Goal: Task Accomplishment & Management: Use online tool/utility

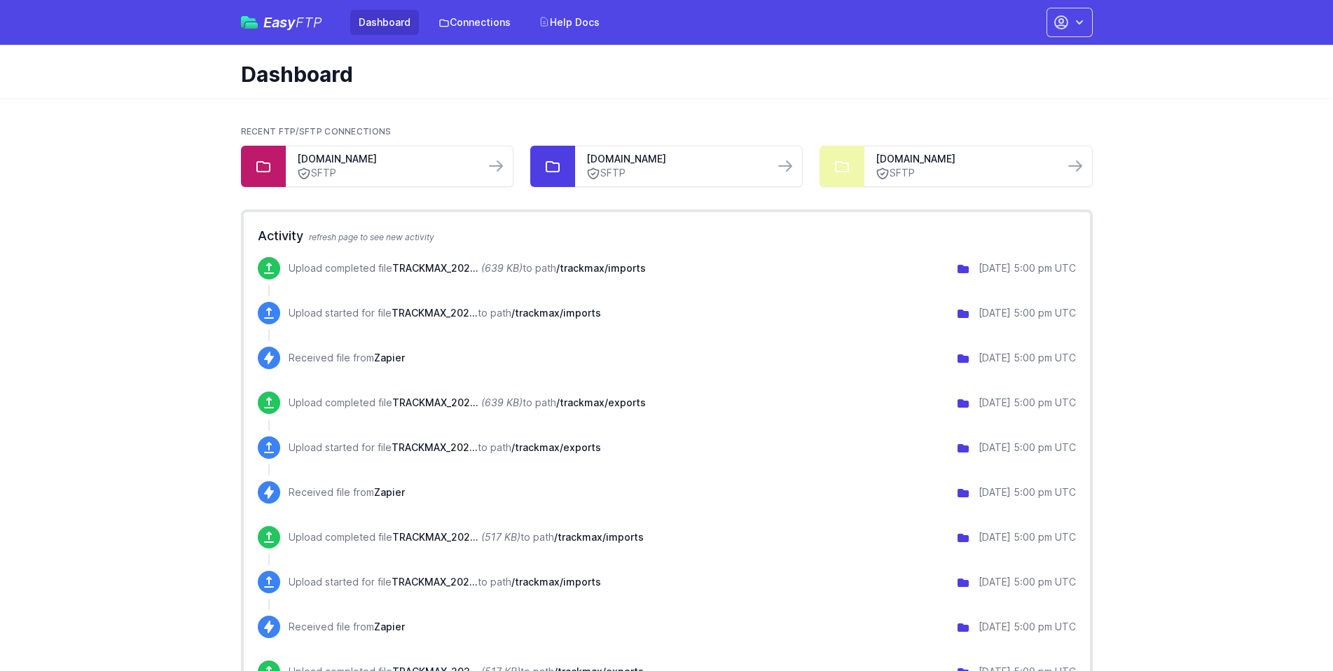
click at [294, 15] on span "Easy FTP" at bounding box center [292, 22] width 59 height 14
click at [906, 173] on link "SFTP" at bounding box center [964, 173] width 177 height 15
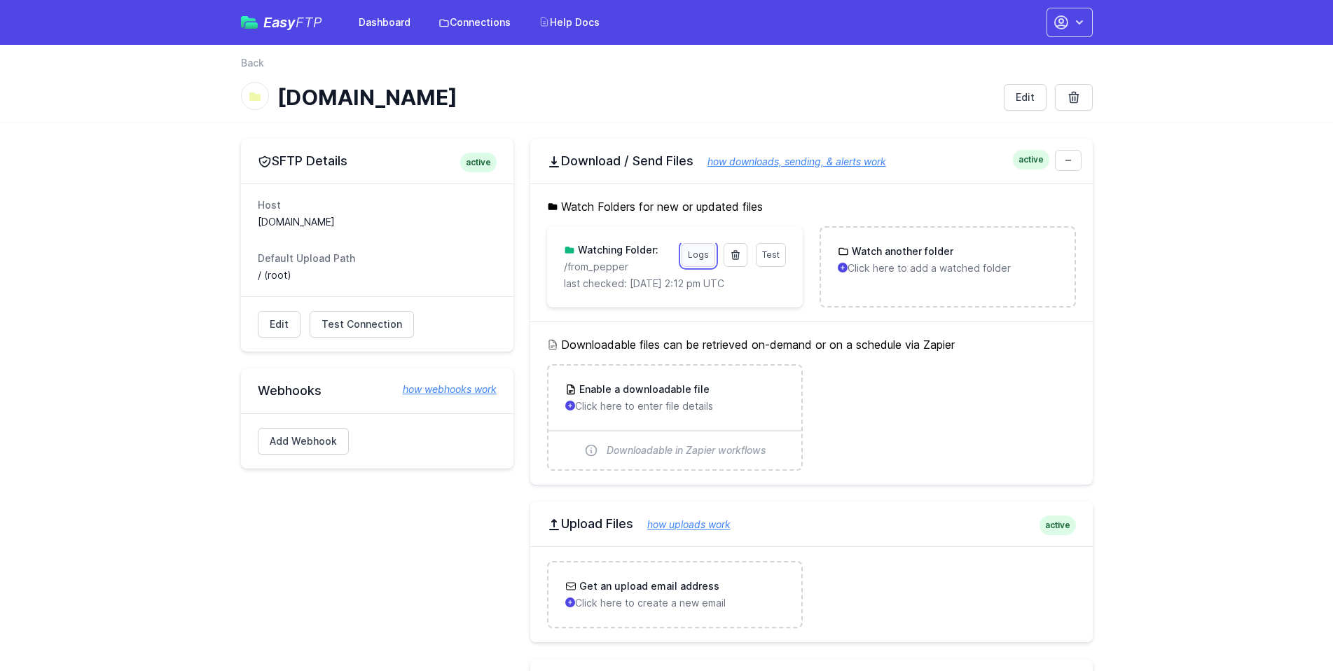
click at [705, 252] on link "Logs" at bounding box center [699, 255] width 34 height 24
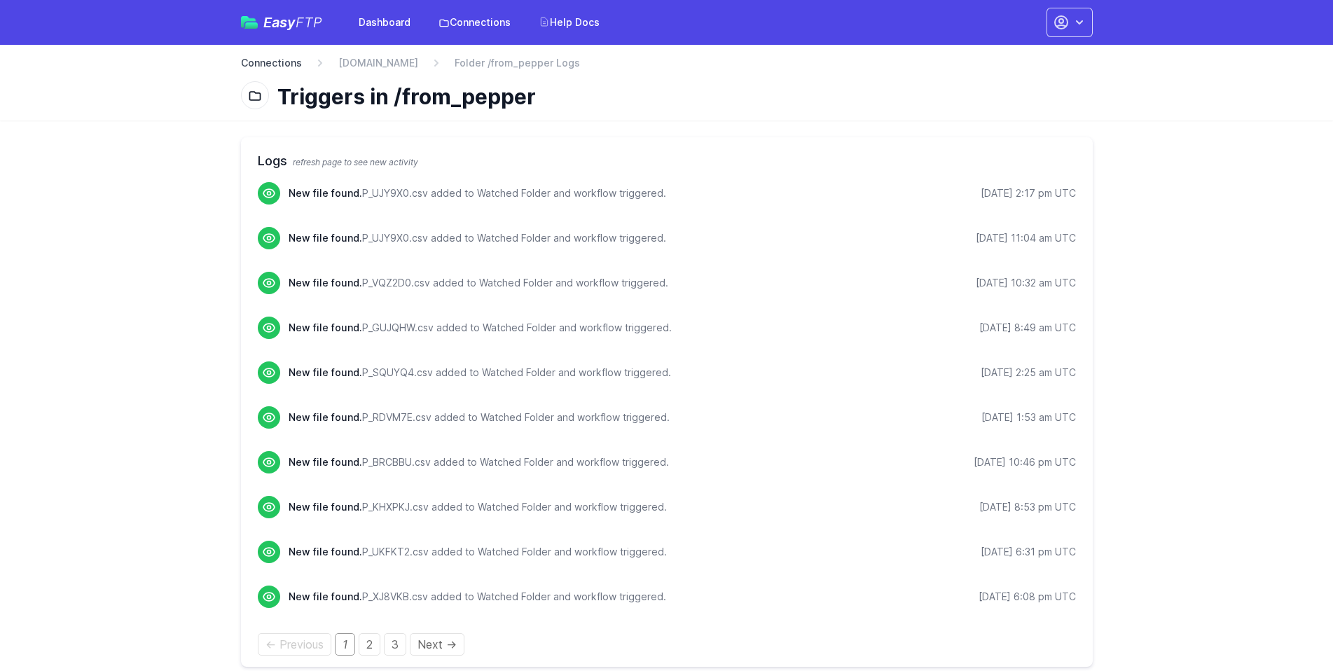
click at [272, 64] on link "Connections" at bounding box center [271, 63] width 61 height 14
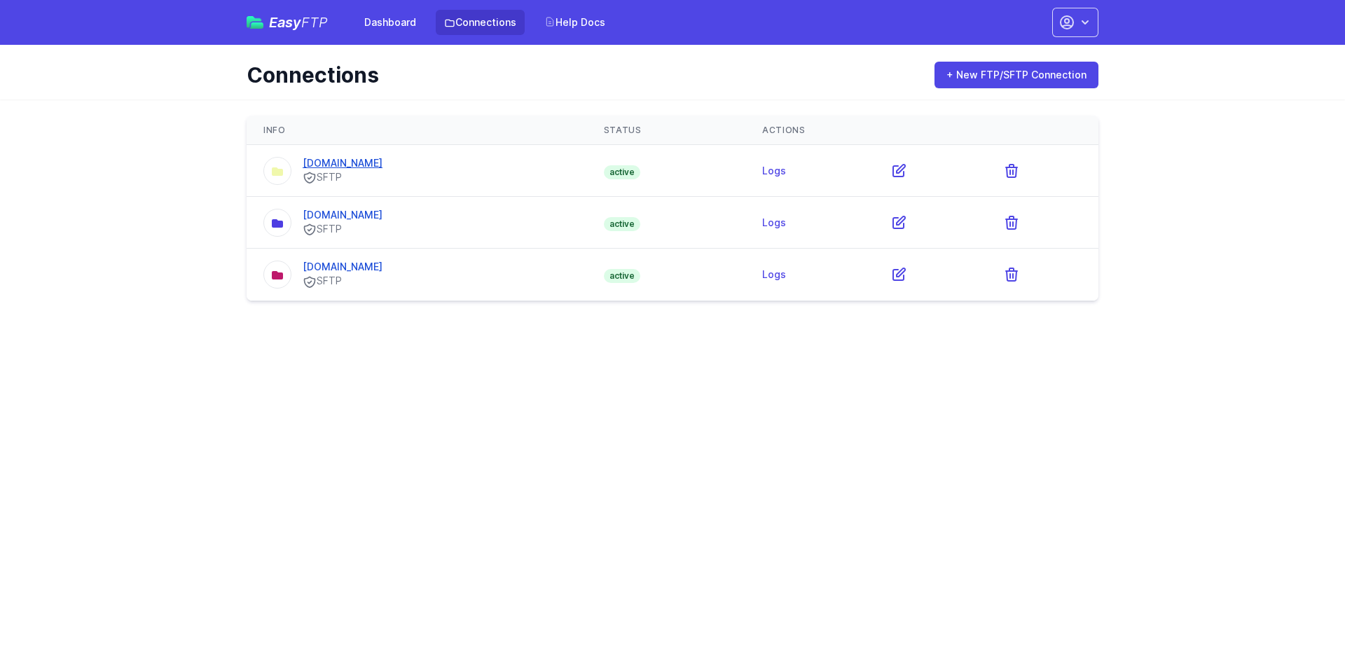
click at [334, 160] on link "[DOMAIN_NAME]" at bounding box center [343, 163] width 80 height 12
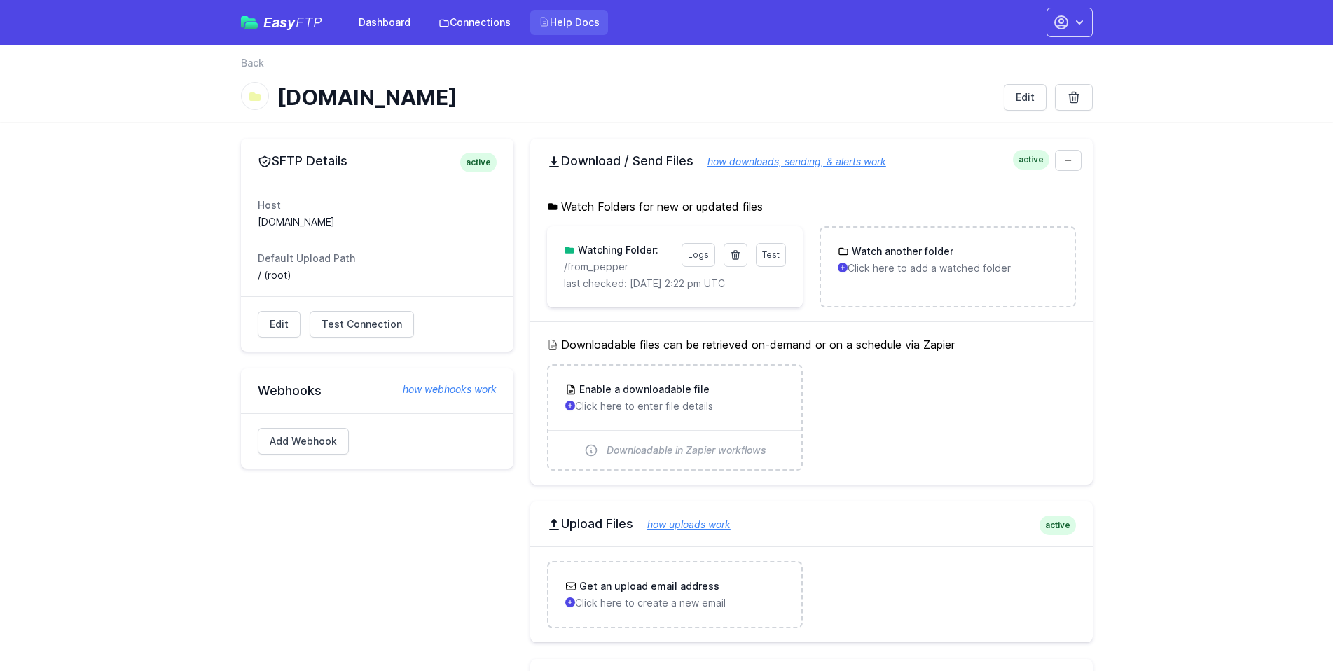
click at [574, 13] on link "Help Docs" at bounding box center [569, 22] width 78 height 25
click at [612, 200] on h5 "Watch Folders for new or updated files" at bounding box center [811, 206] width 529 height 17
click at [276, 327] on link "Edit" at bounding box center [279, 324] width 43 height 27
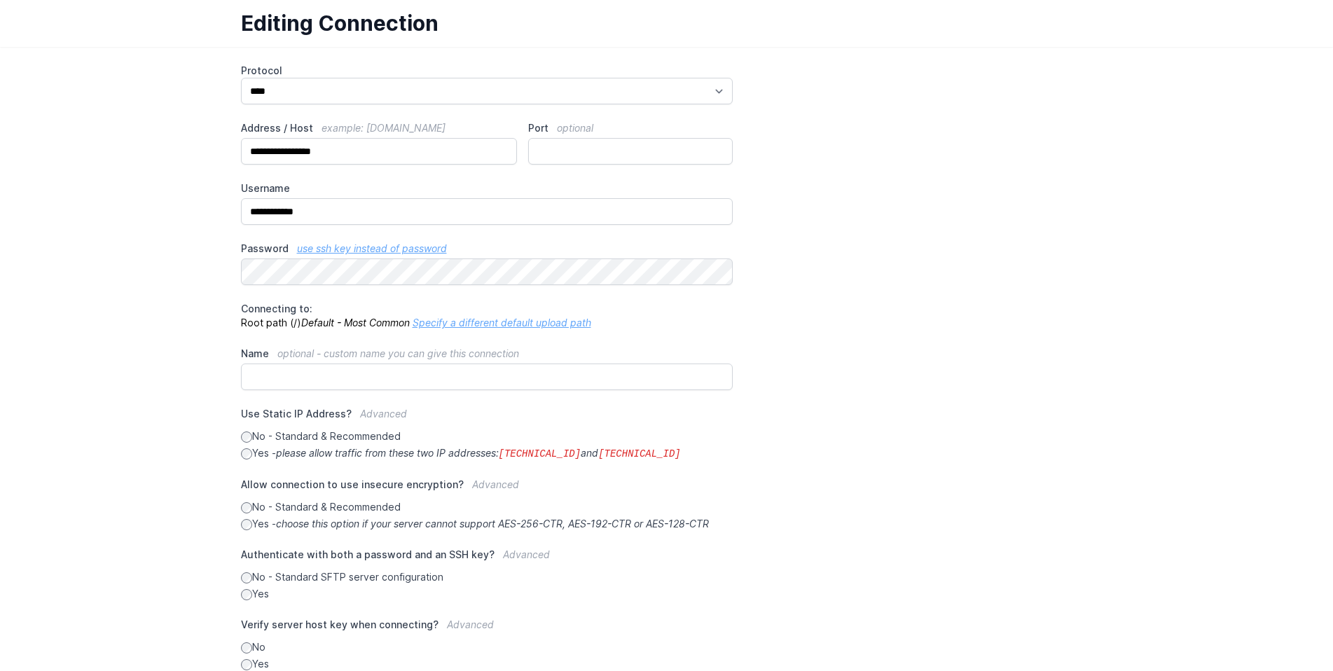
scroll to position [167, 0]
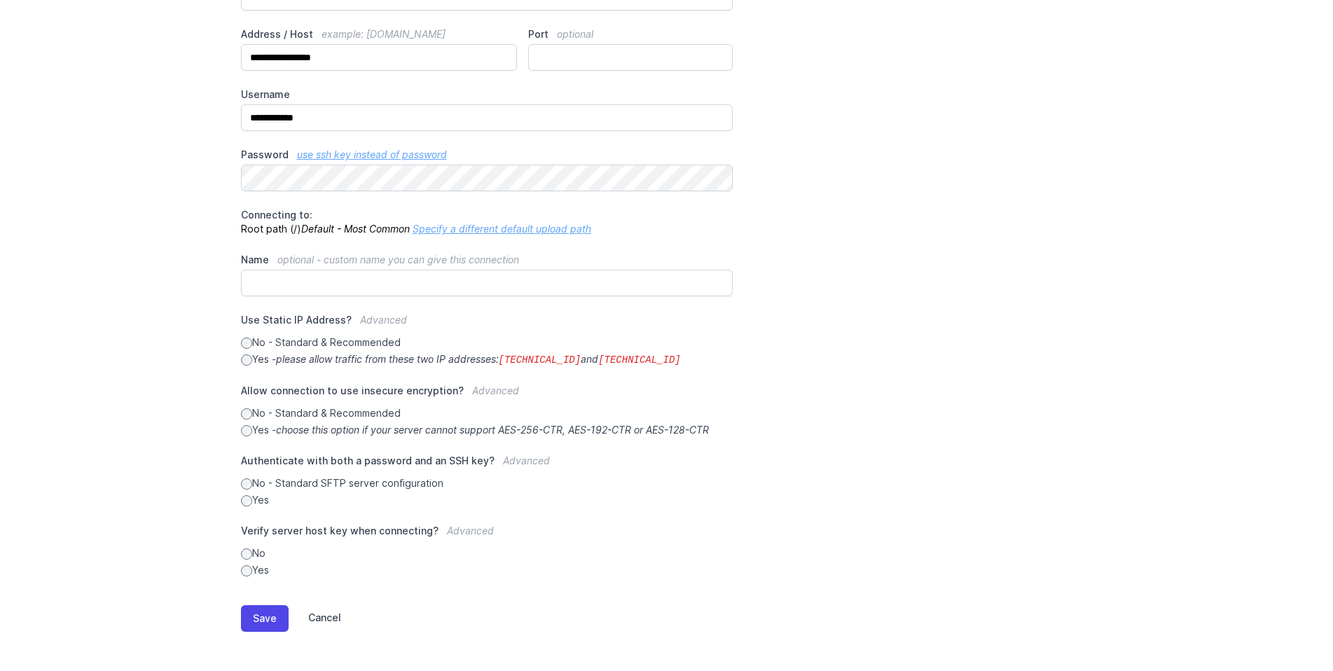
click at [324, 619] on link "Cancel" at bounding box center [315, 618] width 53 height 27
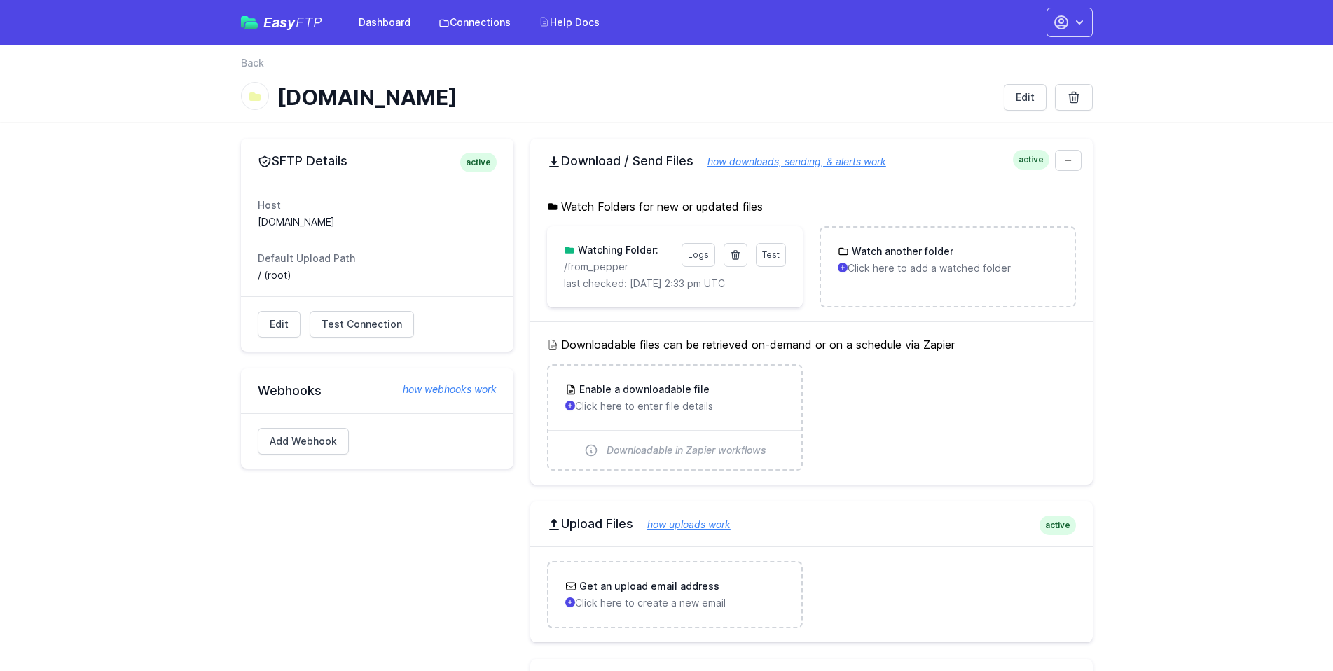
click at [752, 88] on h1 "[DOMAIN_NAME]" at bounding box center [634, 97] width 715 height 25
click at [700, 258] on link "Logs" at bounding box center [699, 255] width 34 height 24
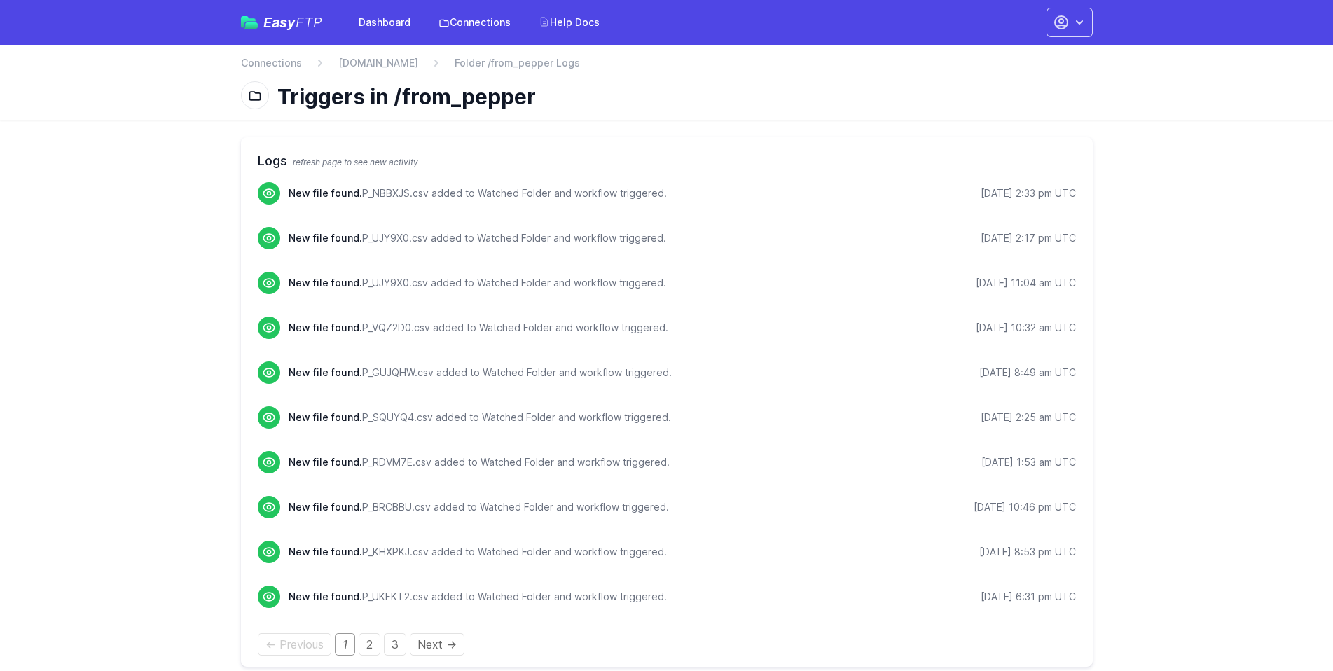
drag, startPoint x: 359, startPoint y: 195, endPoint x: 1067, endPoint y: 200, distance: 707.7
click at [1067, 200] on div "New file found. P_NBBXJS.csv added to Watched Folder and workflow triggered. [D…" at bounding box center [683, 193] width 788 height 22
copy div "P_NBBXJS.csv added to Watched Folder and workflow triggered. [DATE] 2:33 pm UTC"
